Goal: Transaction & Acquisition: Subscribe to service/newsletter

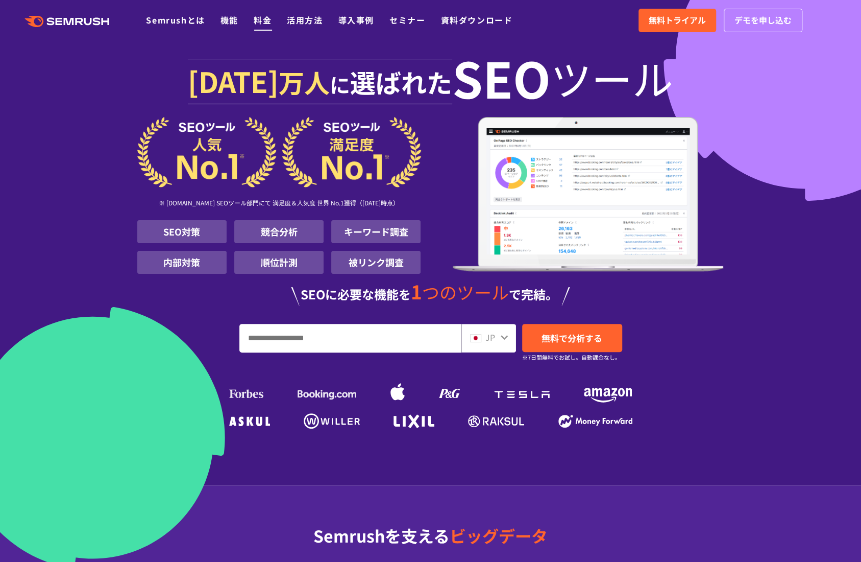
click at [259, 21] on link "料金" at bounding box center [263, 20] width 18 height 12
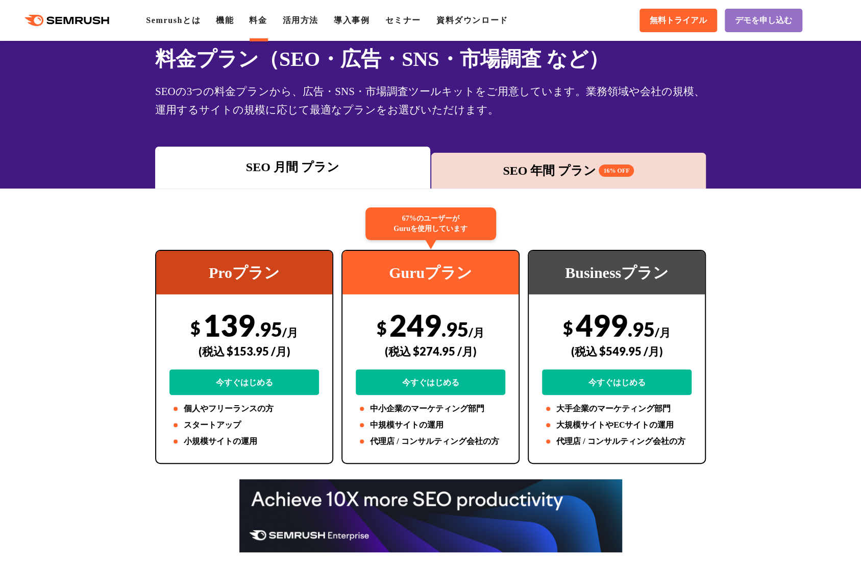
scroll to position [85, 0]
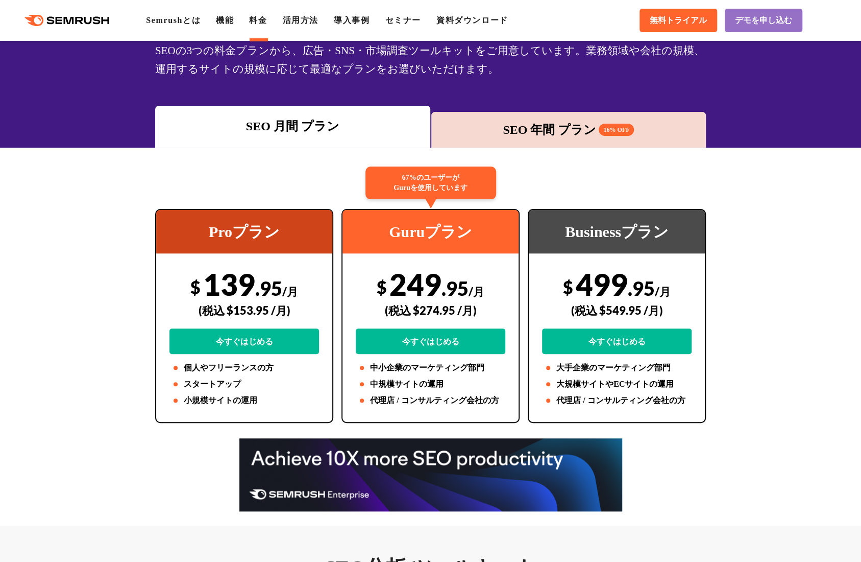
click at [535, 133] on div "SEO 年間 プラン 16% OFF" at bounding box center [569, 130] width 265 height 18
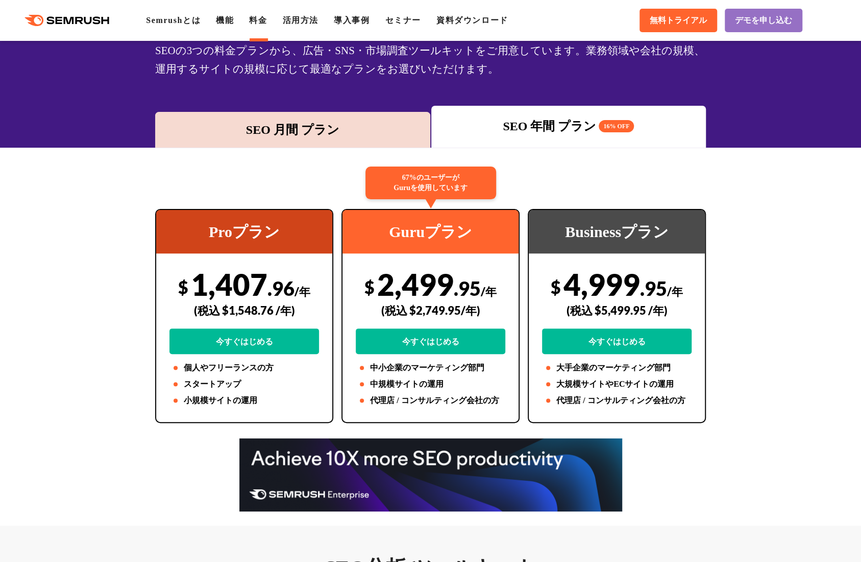
click at [379, 133] on div "SEO 月間 プラン" at bounding box center [292, 130] width 265 height 18
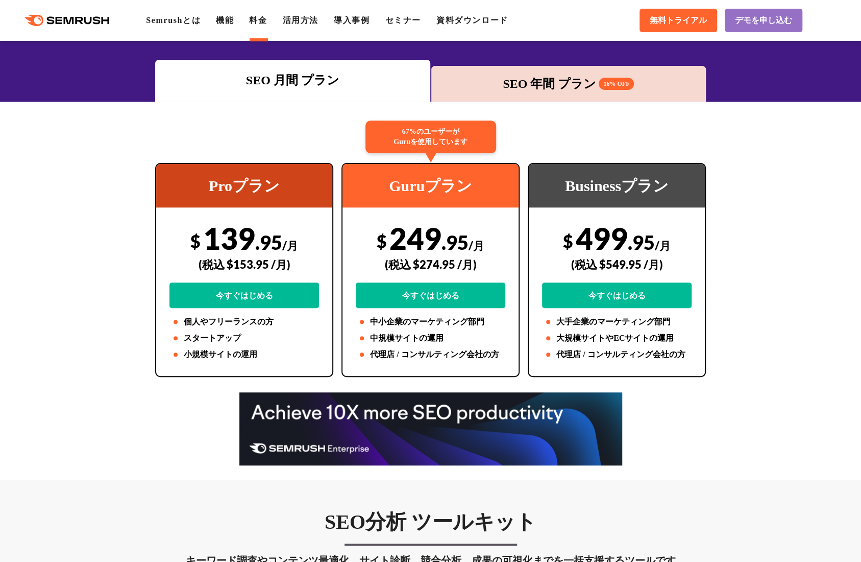
scroll to position [170, 0]
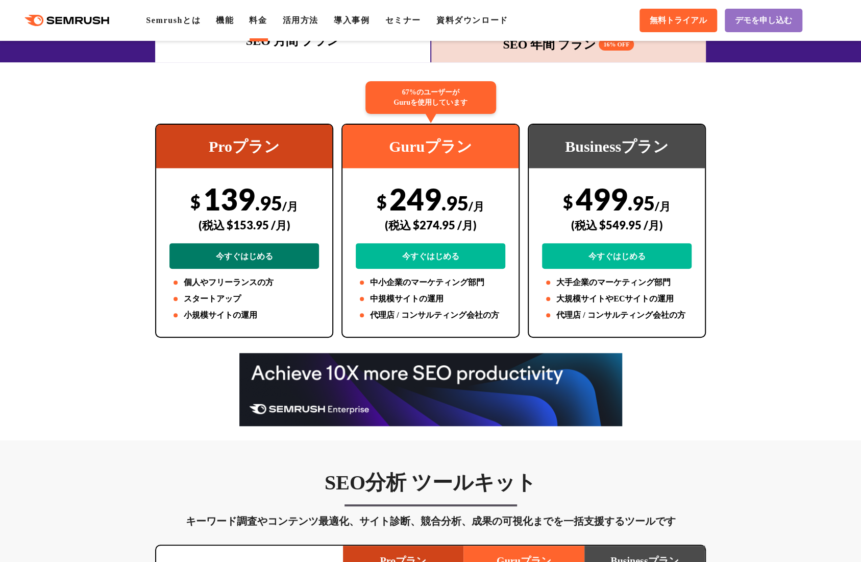
click at [297, 251] on link "今すぐはじめる" at bounding box center [245, 256] width 150 height 26
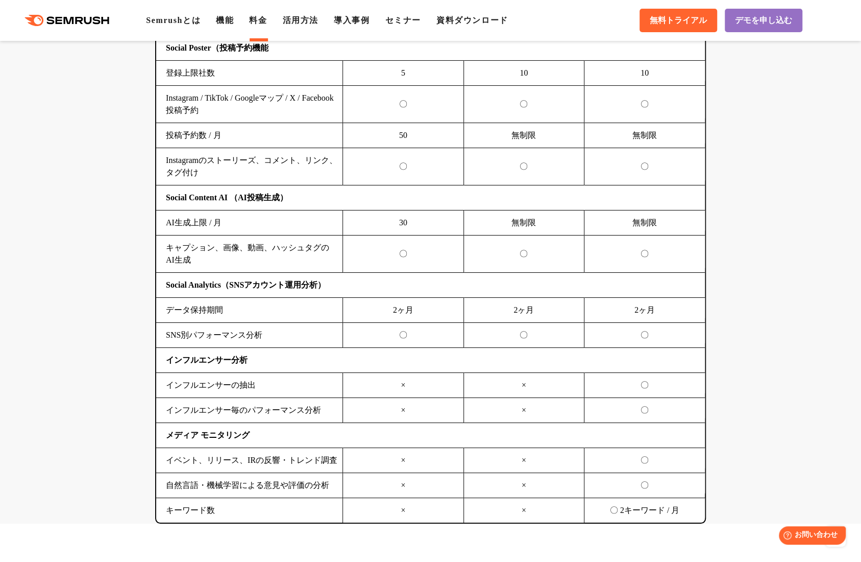
scroll to position [2382, 0]
